Goal: Information Seeking & Learning: Understand process/instructions

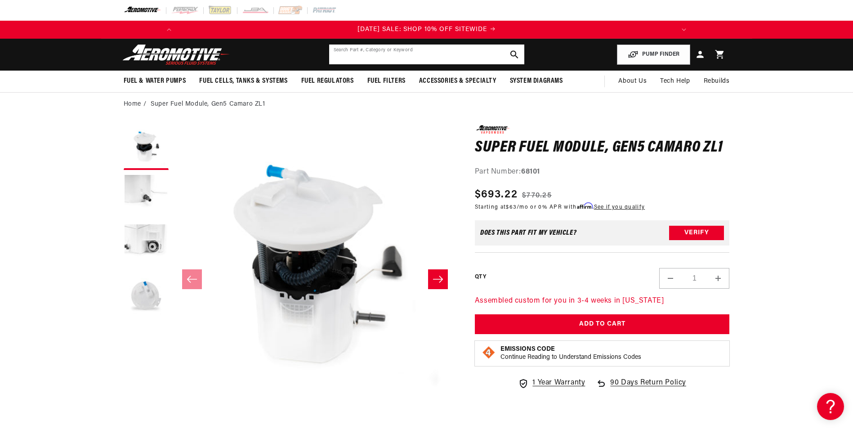
click at [381, 53] on input "text" at bounding box center [426, 55] width 195 height 20
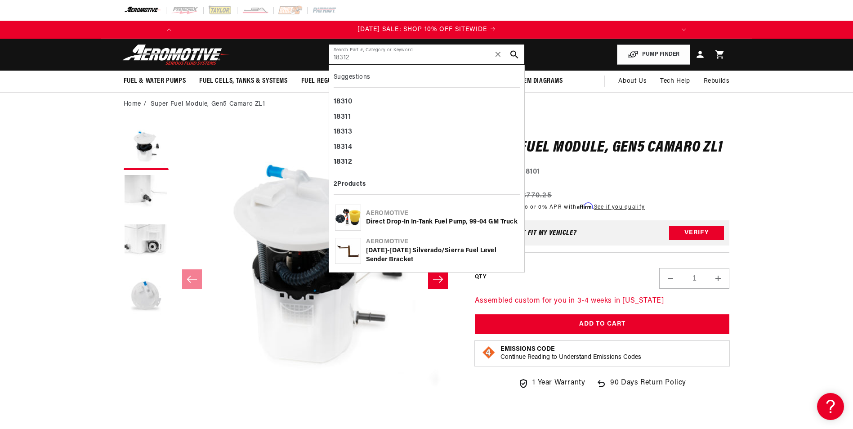
type input "18312"
click at [384, 221] on div "Direct Drop-In In-Tank Fuel Pump, 99-04 GM Truck" at bounding box center [442, 222] width 152 height 9
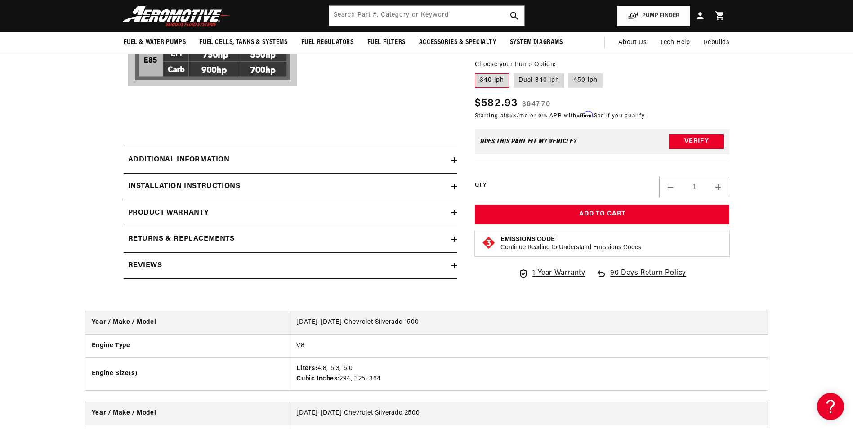
scroll to position [1035, 0]
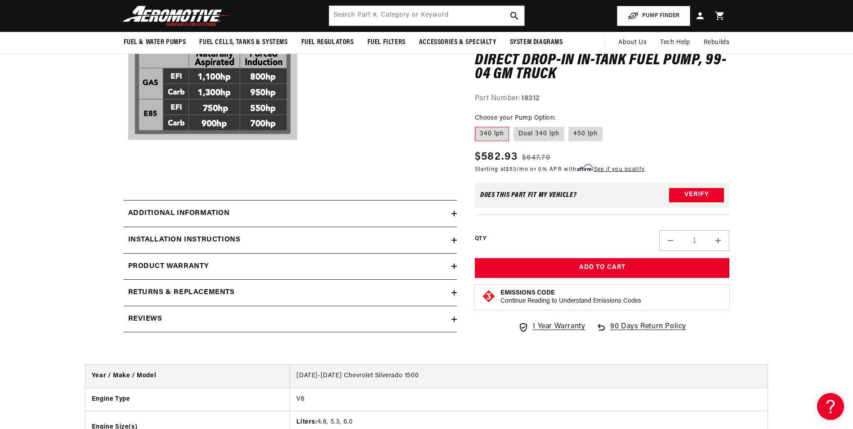
click at [229, 234] on h2 "Installation Instructions" at bounding box center [184, 240] width 112 height 12
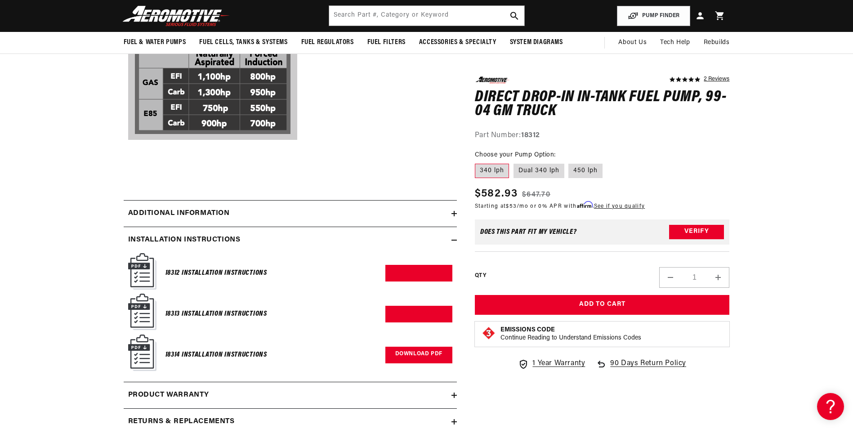
scroll to position [0, 1020]
click at [424, 265] on link "Download PDF" at bounding box center [419, 273] width 67 height 17
click at [357, 17] on input "text" at bounding box center [426, 16] width 195 height 20
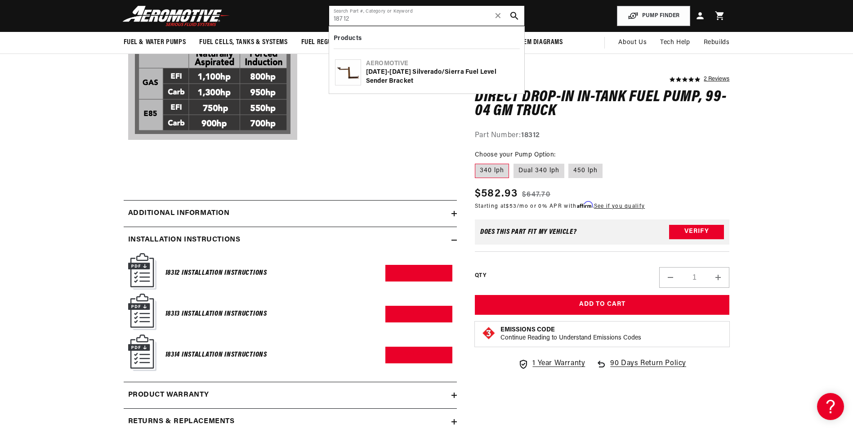
scroll to position [0, 510]
type input "18712"
click at [402, 74] on div "[DATE]-[DATE] Silverado/Sierra Fuel Level Sender Bracket" at bounding box center [442, 77] width 152 height 18
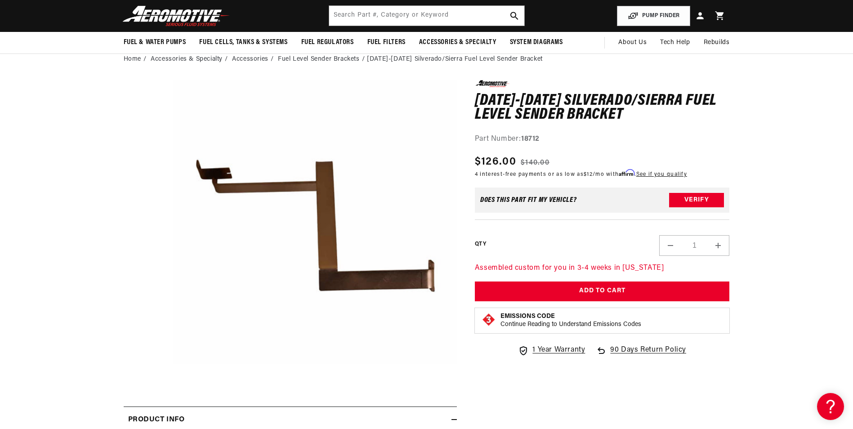
scroll to position [0, 510]
click at [387, 20] on input "text" at bounding box center [426, 16] width 195 height 20
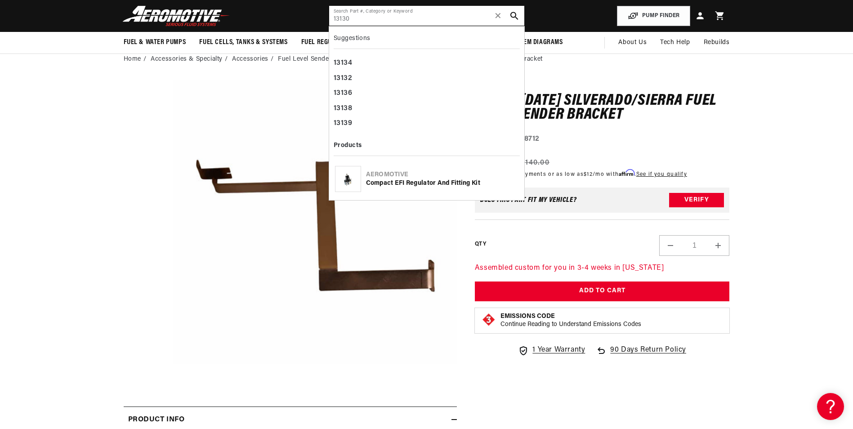
type input "13130"
click at [421, 179] on div "Aeromotive" at bounding box center [442, 174] width 152 height 9
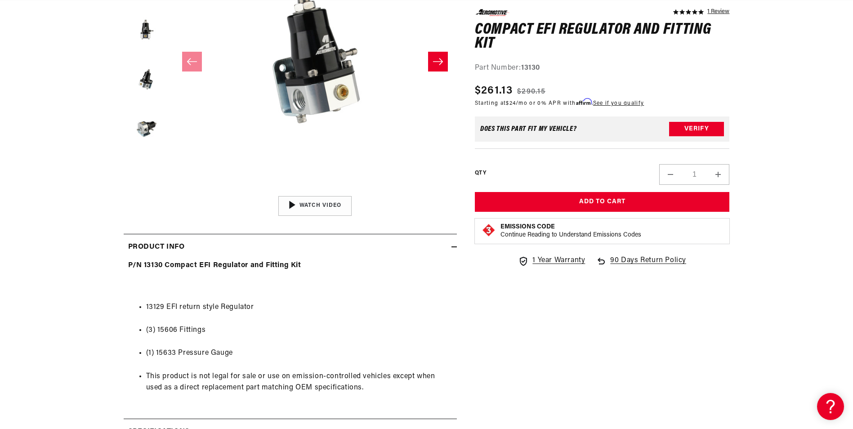
scroll to position [315, 0]
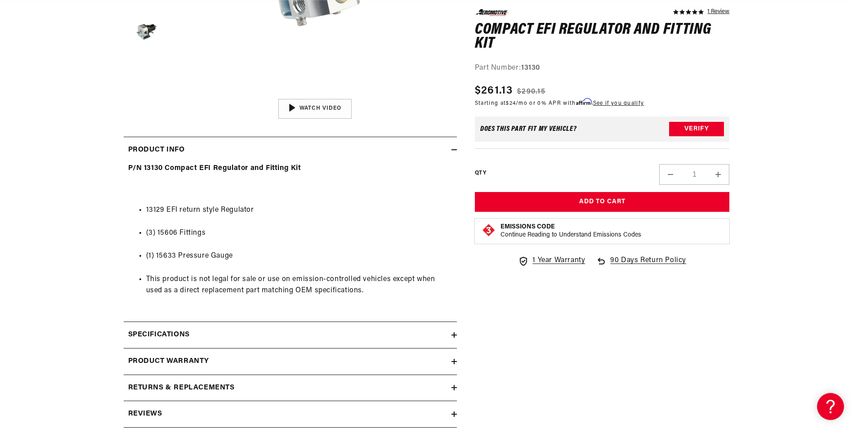
click at [197, 329] on summary "Specifications" at bounding box center [290, 335] width 333 height 26
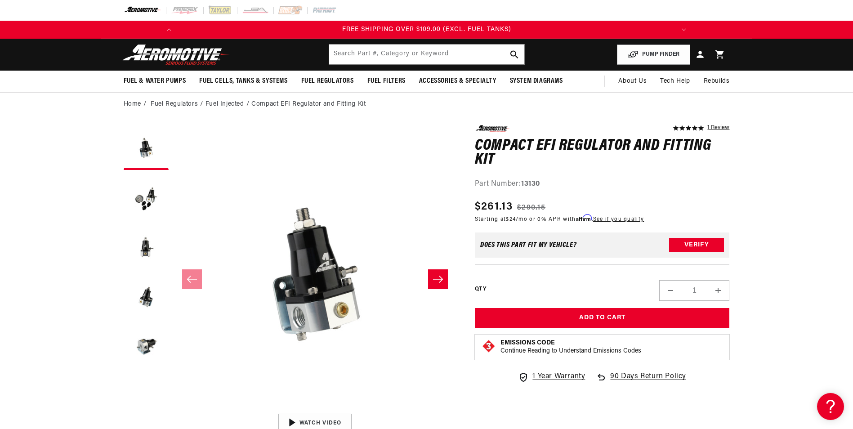
scroll to position [0, 1020]
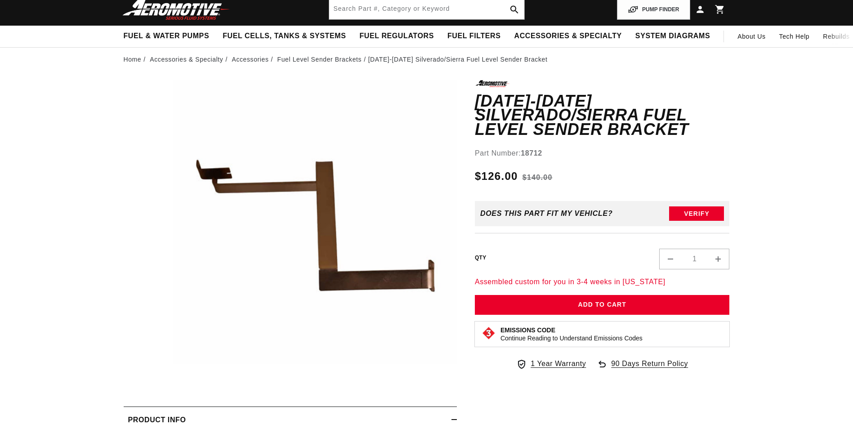
scroll to position [45, 0]
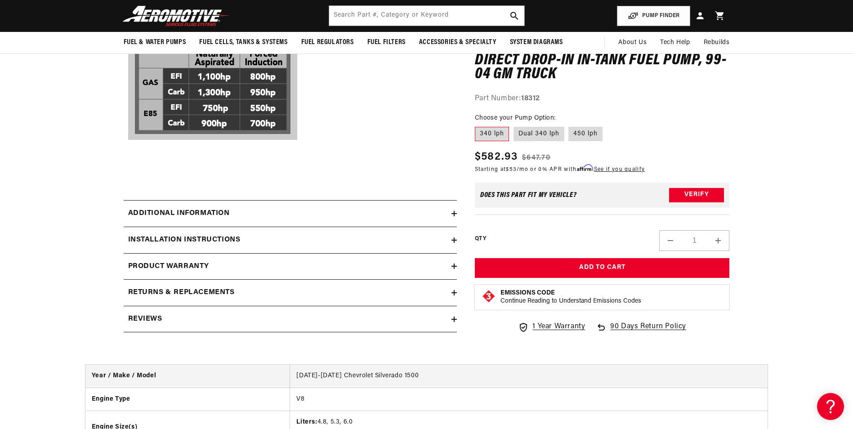
scroll to position [855, 0]
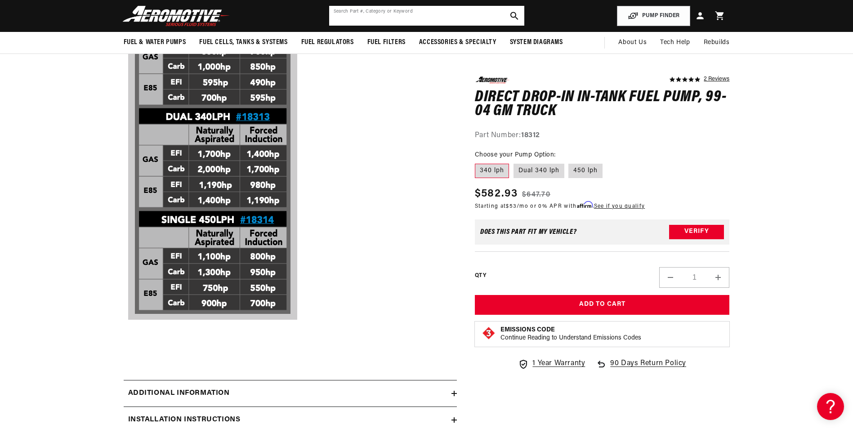
click at [375, 14] on input "text" at bounding box center [426, 16] width 195 height 20
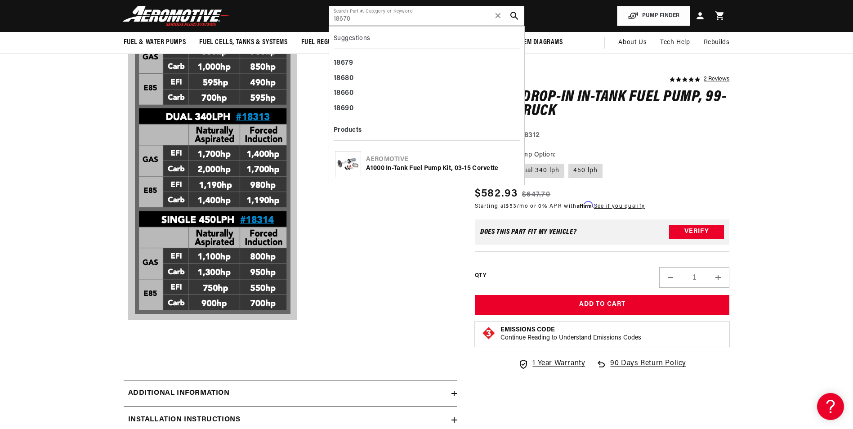
type input "18670"
click at [409, 164] on div "A1000 In-Tank Fuel Pump Kit, 03-15 Corvette" at bounding box center [442, 168] width 152 height 9
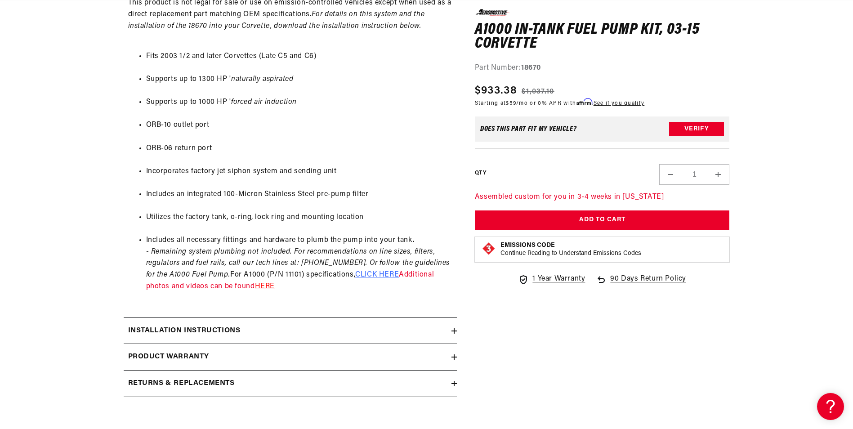
scroll to position [585, 0]
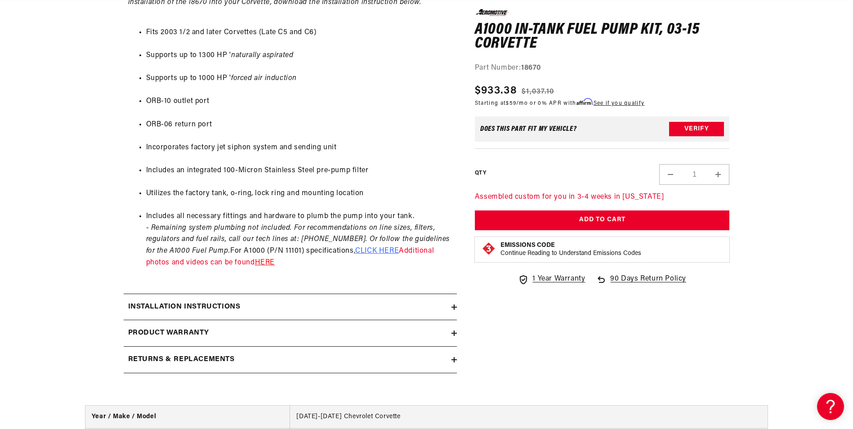
click at [231, 307] on h2 "Installation Instructions" at bounding box center [184, 307] width 112 height 12
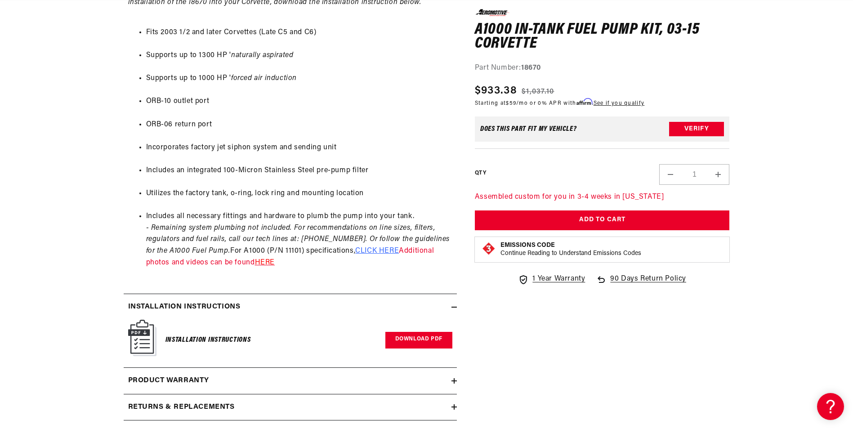
click at [426, 339] on link "Download PDF" at bounding box center [419, 340] width 67 height 17
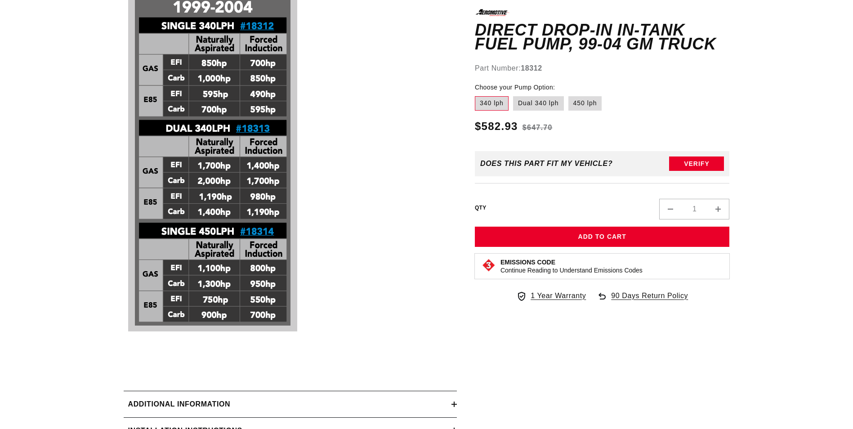
scroll to position [855, 0]
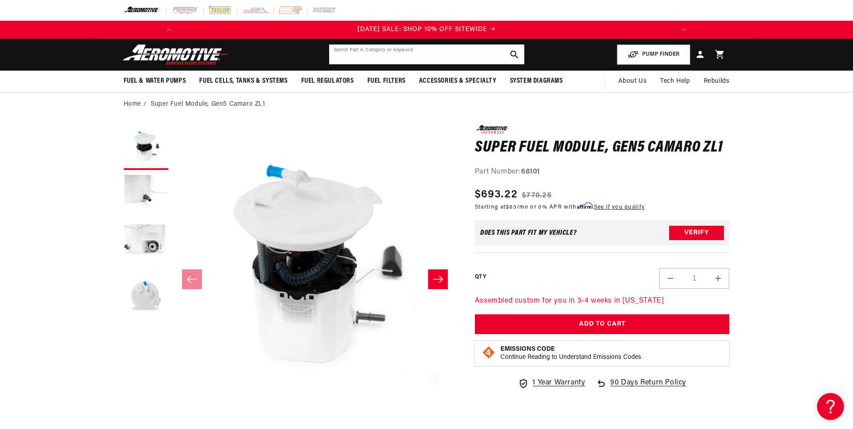
click at [441, 58] on input "text" at bounding box center [426, 55] width 195 height 20
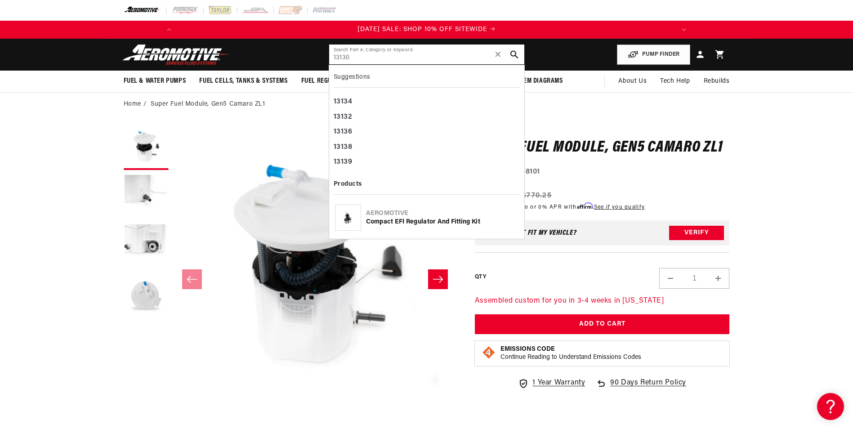
type input "13130"
click at [424, 224] on div "Compact EFI Regulator and Fitting Kit" at bounding box center [442, 222] width 152 height 9
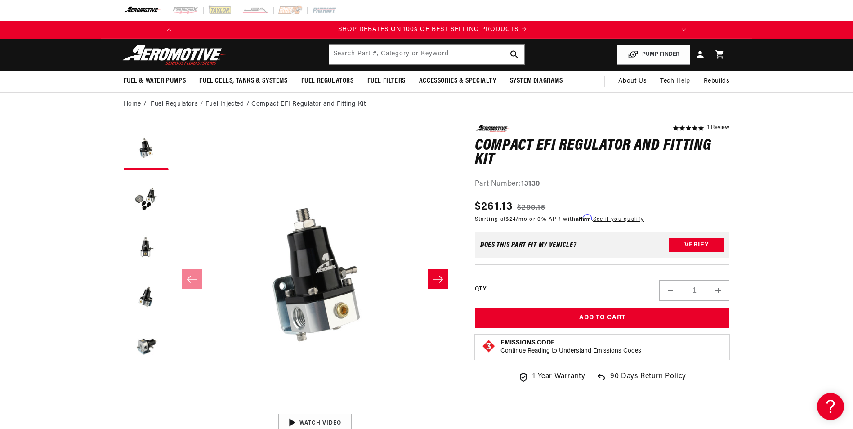
scroll to position [0, 510]
click at [390, 54] on input "text" at bounding box center [426, 55] width 195 height 20
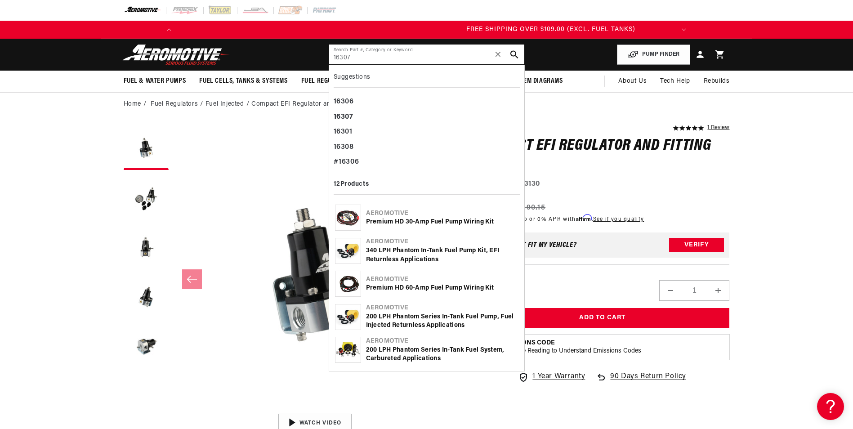
type input "16307"
click at [432, 212] on div "Aeromotive" at bounding box center [442, 213] width 152 height 9
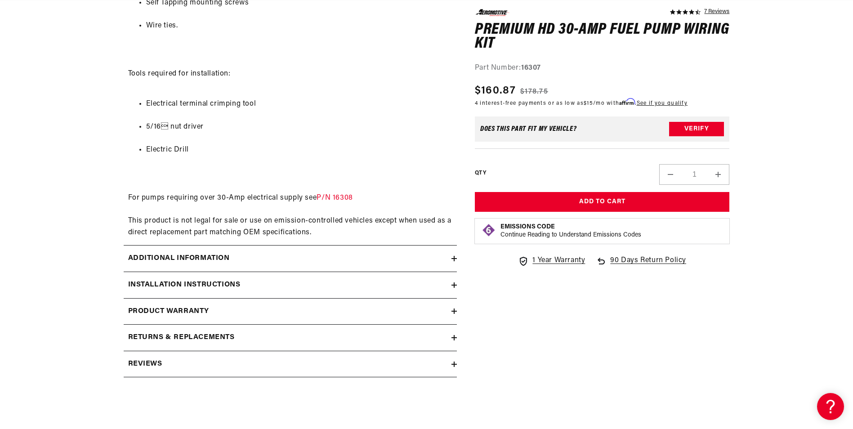
scroll to position [675, 0]
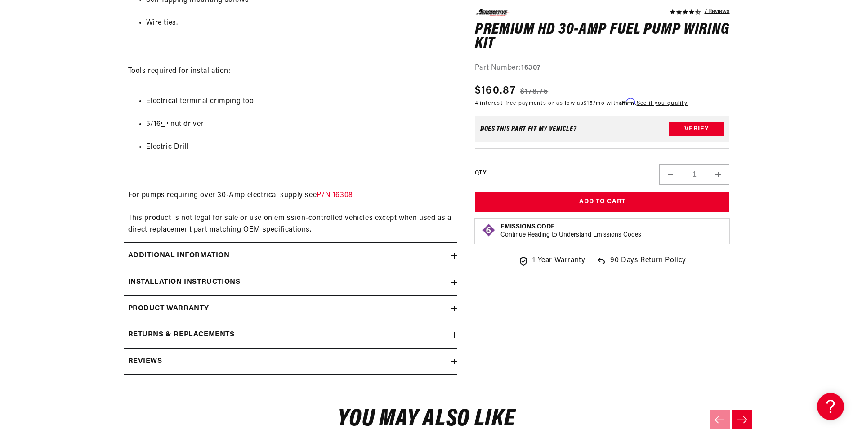
click at [203, 285] on h2 "Installation Instructions" at bounding box center [184, 283] width 112 height 12
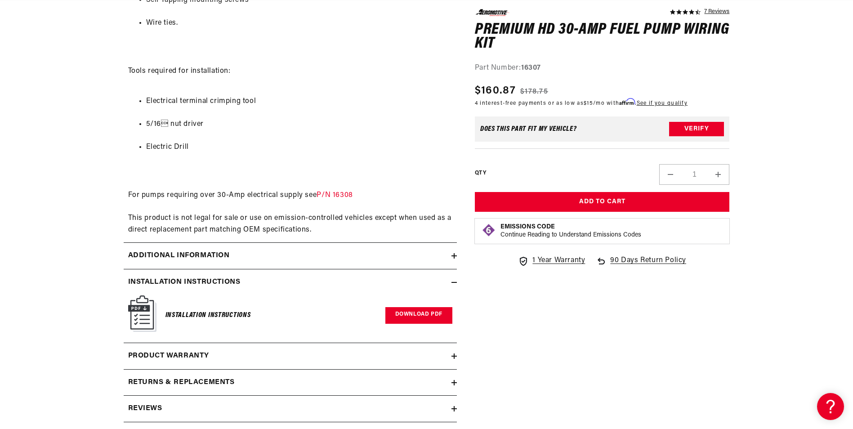
click at [422, 317] on link "Download PDF" at bounding box center [419, 315] width 67 height 17
